Goal: Information Seeking & Learning: Learn about a topic

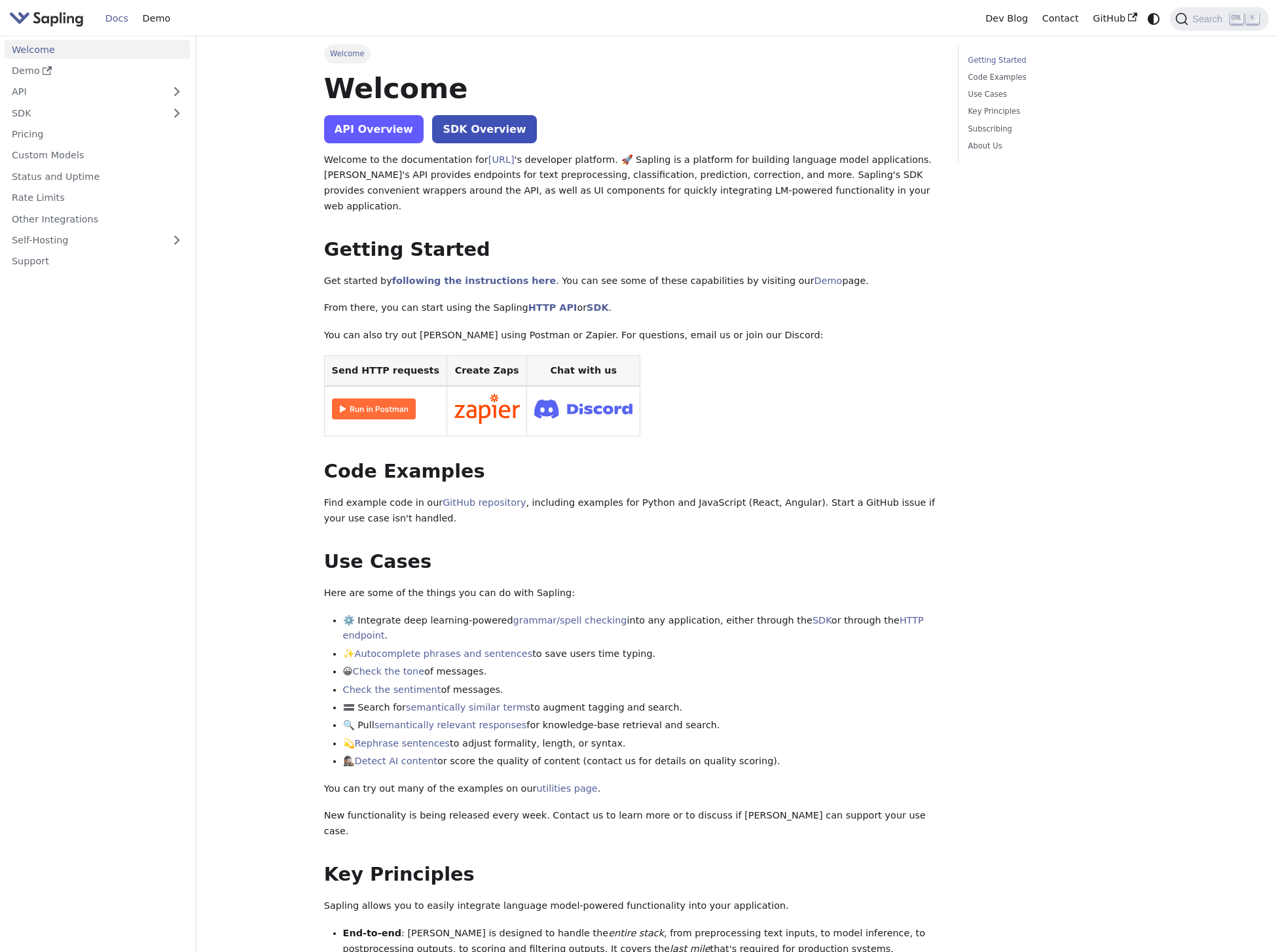
click at [347, 130] on link "API Overview" at bounding box center [373, 128] width 99 height 28
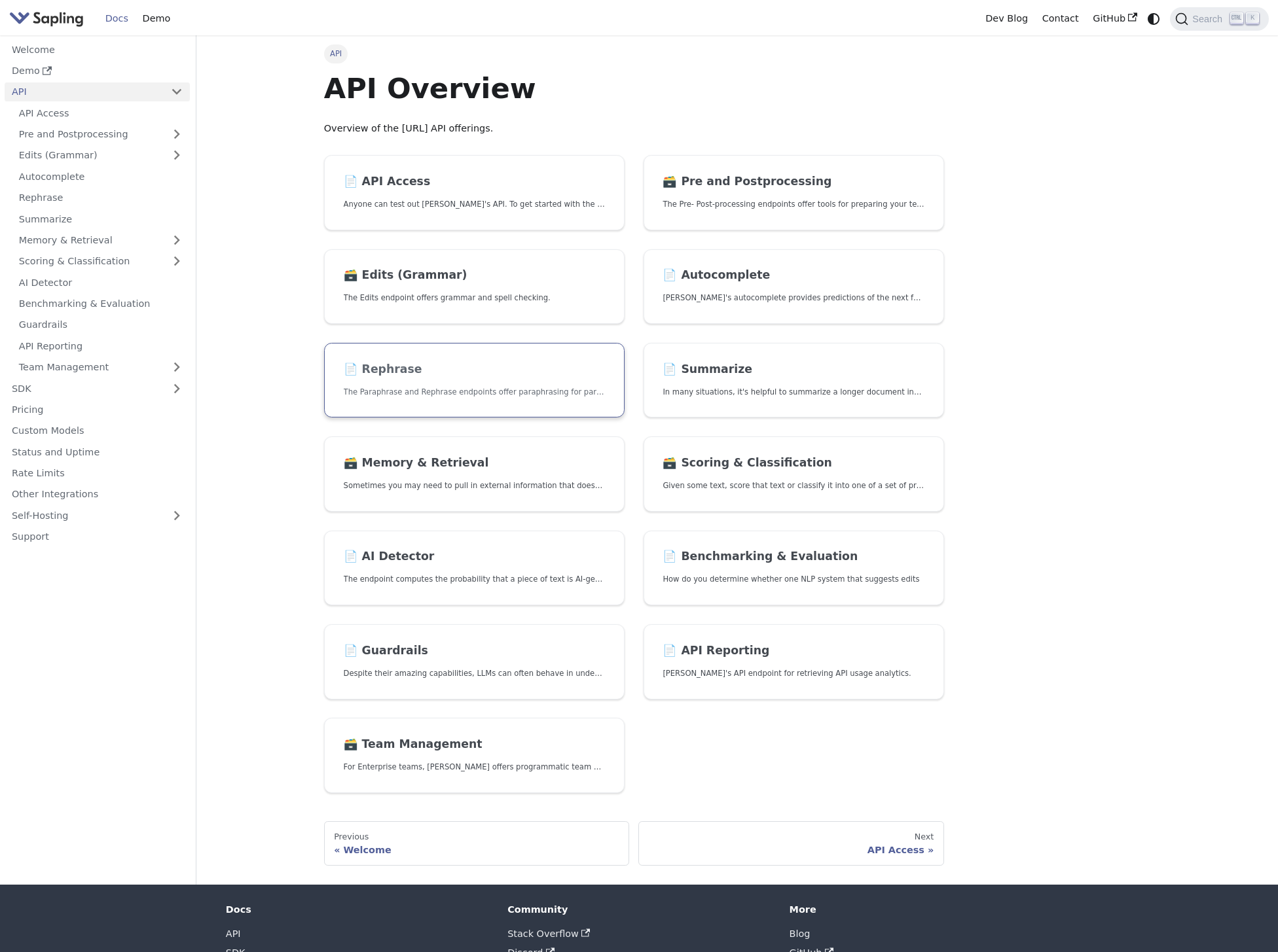
click at [500, 383] on link "📄️ Rephrase The Paraphrase and Rephrase endpoints offer paraphrasing for partic…" at bounding box center [474, 380] width 300 height 75
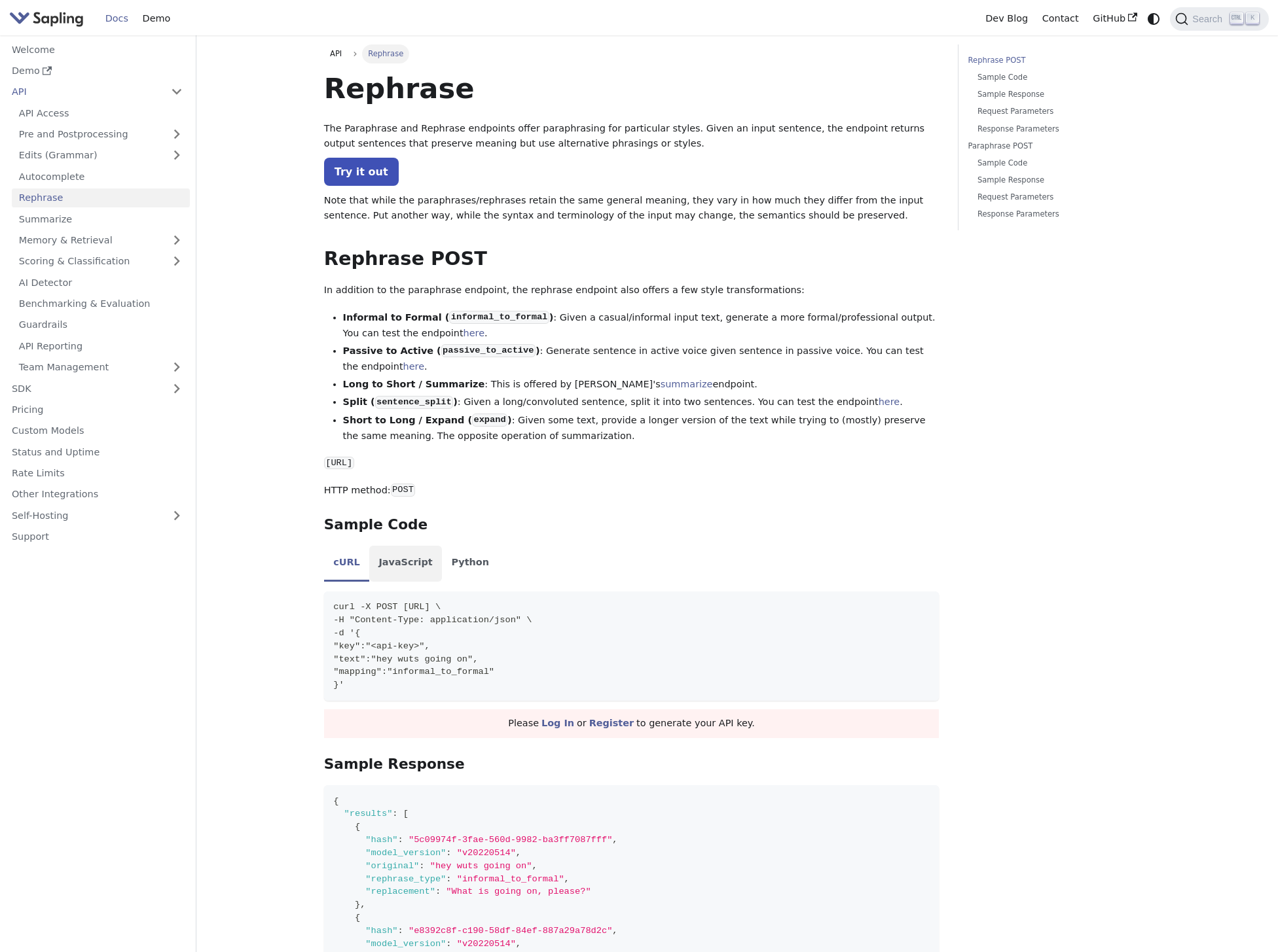
click at [387, 546] on li "JavaScript" at bounding box center [406, 564] width 73 height 36
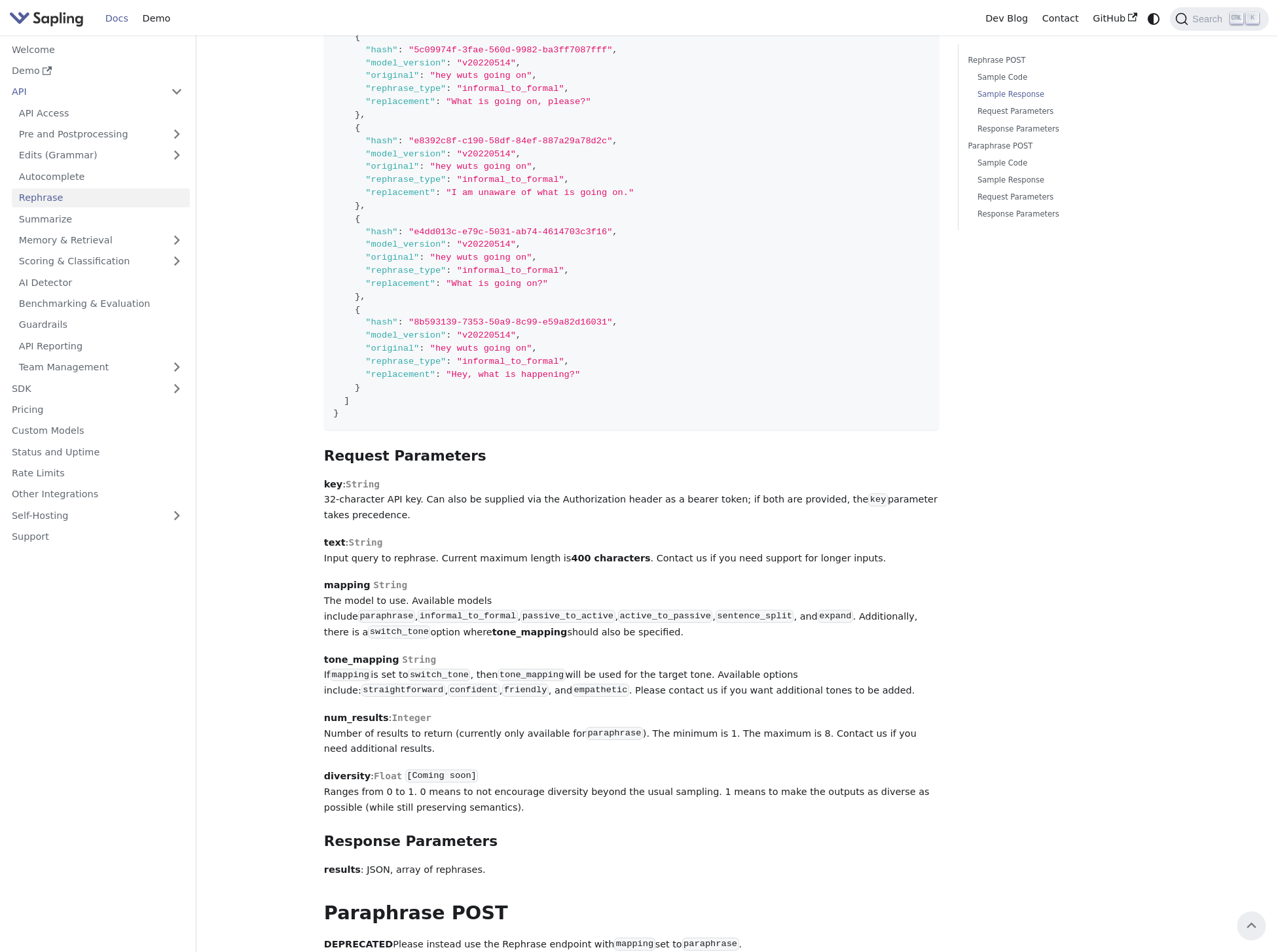
scroll to position [788, 0]
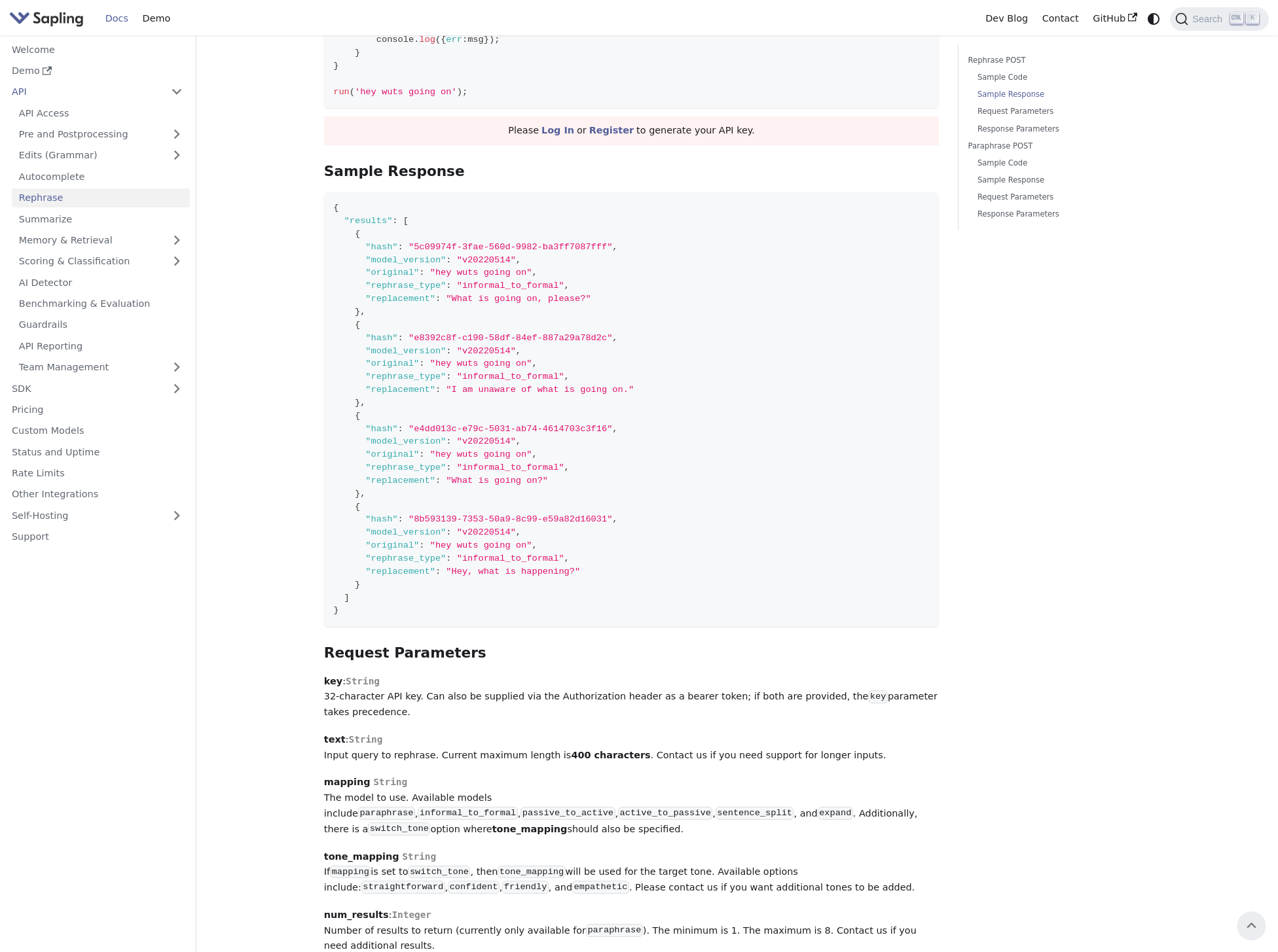
click at [274, 584] on main "API Rephrase On this page Rephrase The Paraphrase and Rephrase endpoints offer …" at bounding box center [737, 760] width 1081 height 3026
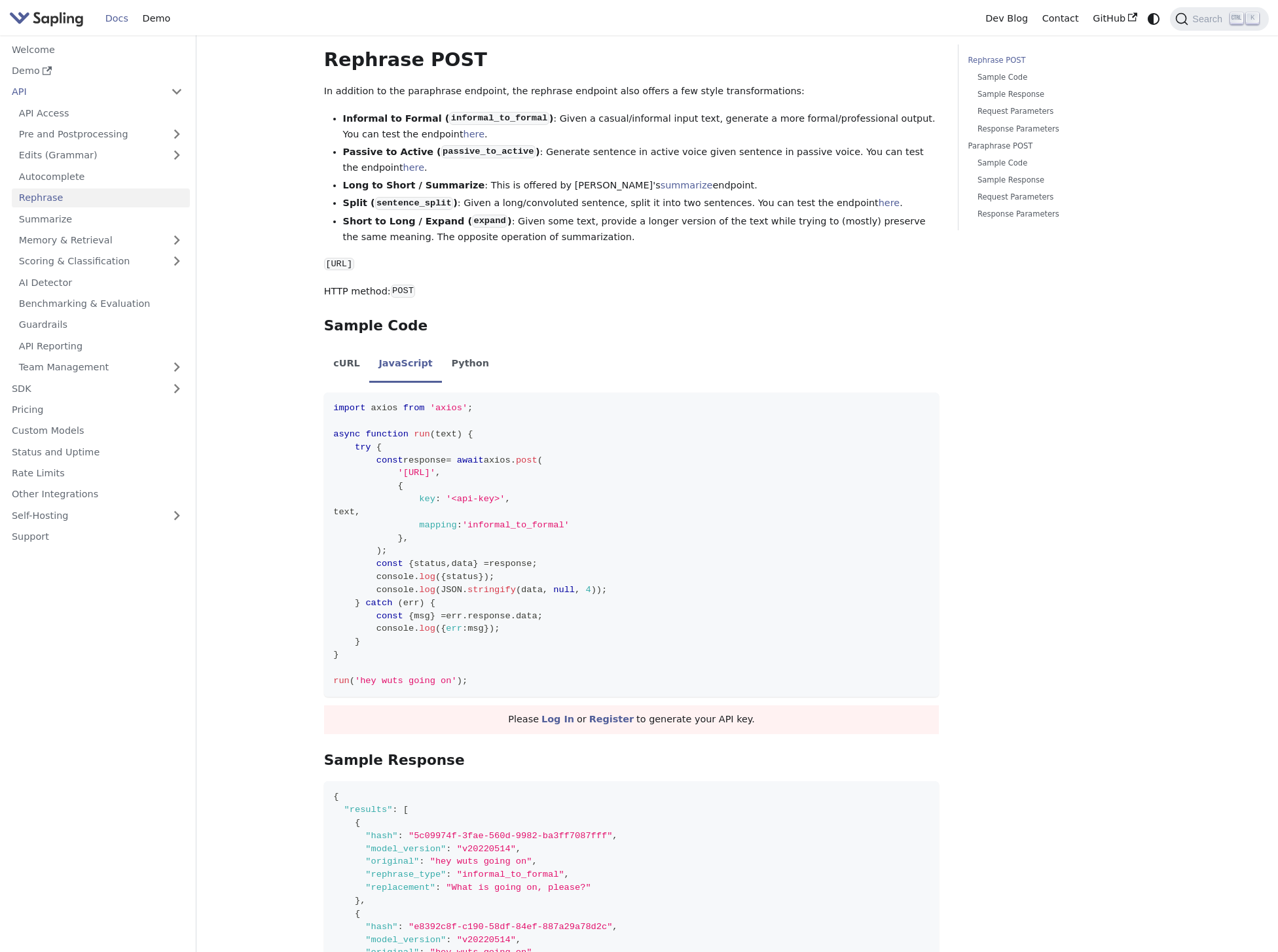
scroll to position [0, 0]
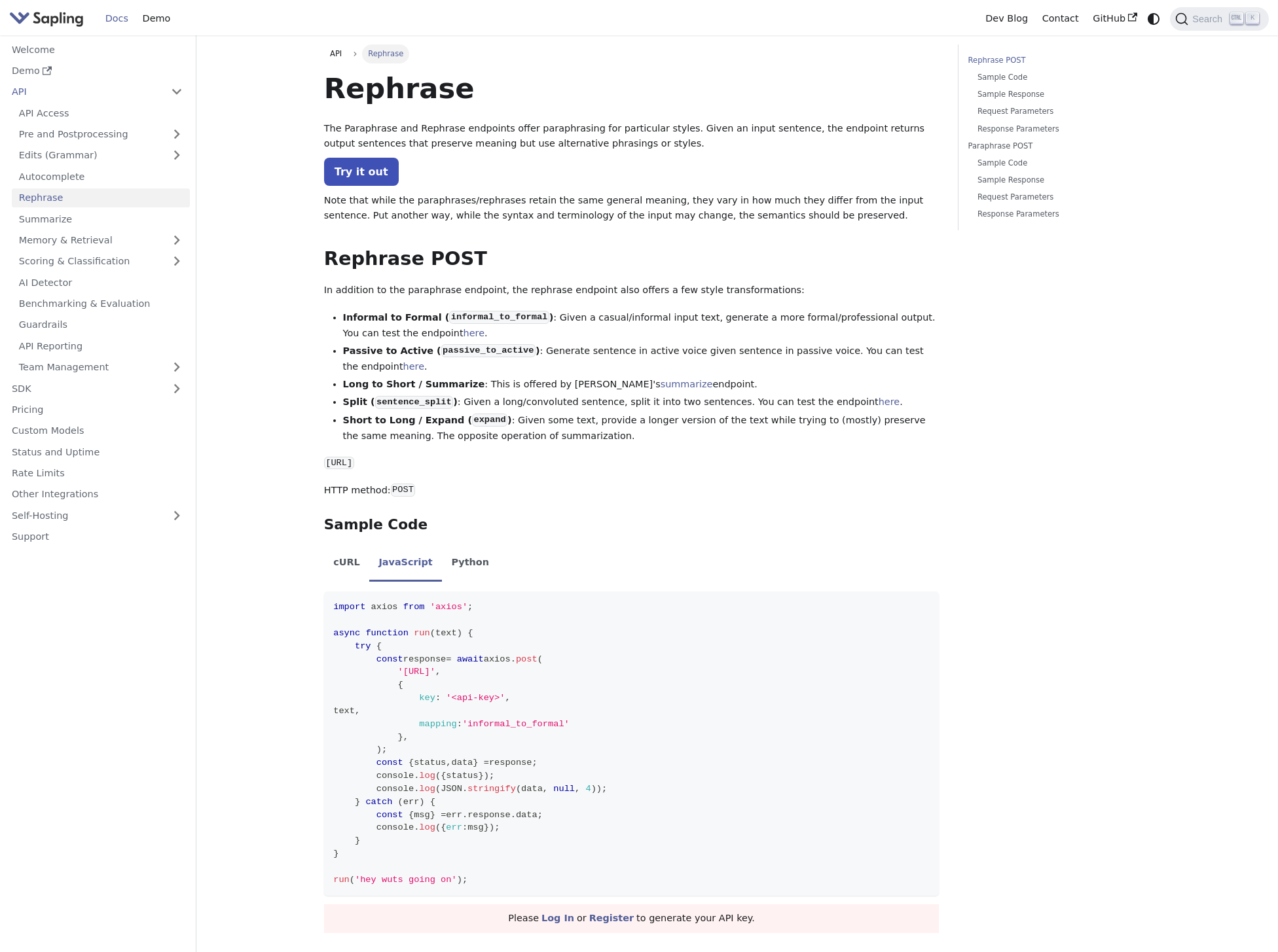
click at [81, 602] on nav "Welcome Demo API API Access Pre and Postprocessing Edits (Grammar) Autocomplete…" at bounding box center [98, 494] width 197 height 917
